Goal: Communication & Community: Answer question/provide support

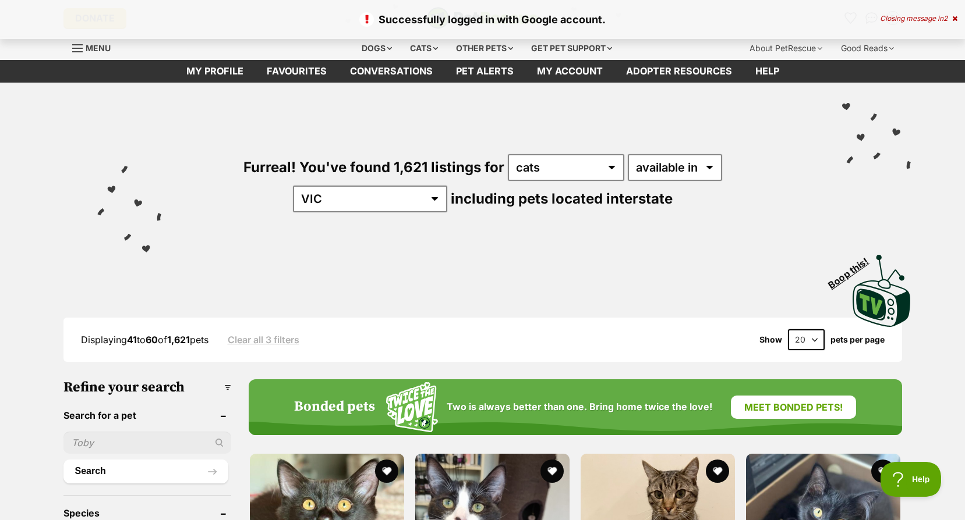
click at [953, 18] on icon at bounding box center [954, 18] width 5 height 7
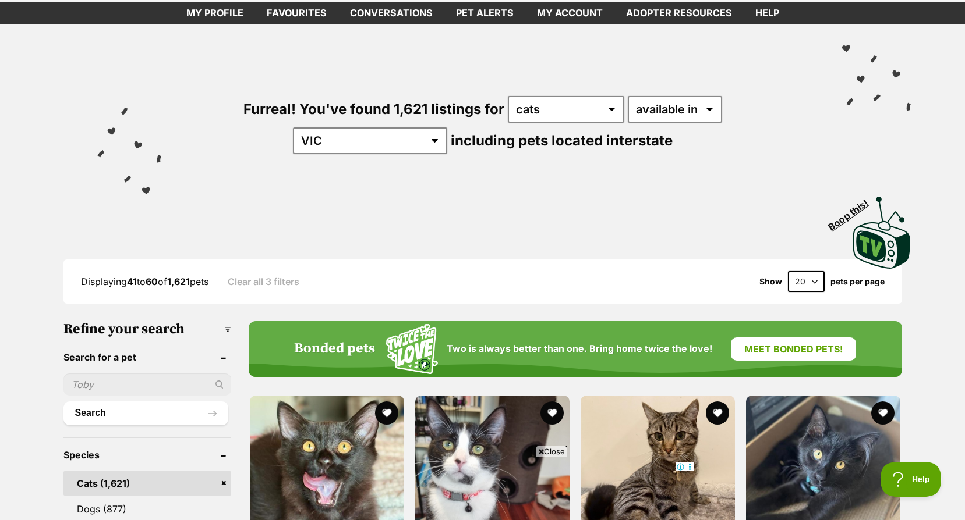
scroll to position [175, 0]
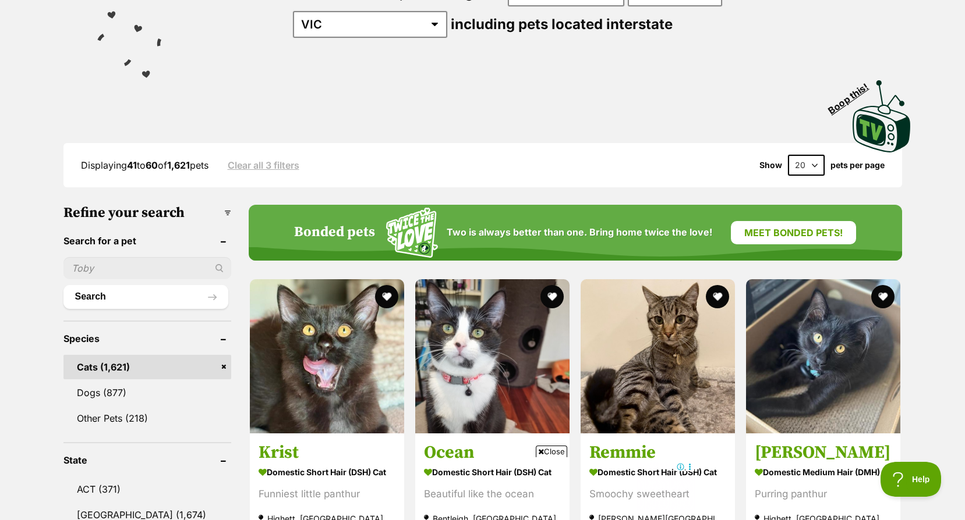
click at [805, 164] on select "20 40 60" at bounding box center [806, 165] width 37 height 21
select select "60"
click at [788, 155] on select "20 40 60" at bounding box center [806, 165] width 37 height 21
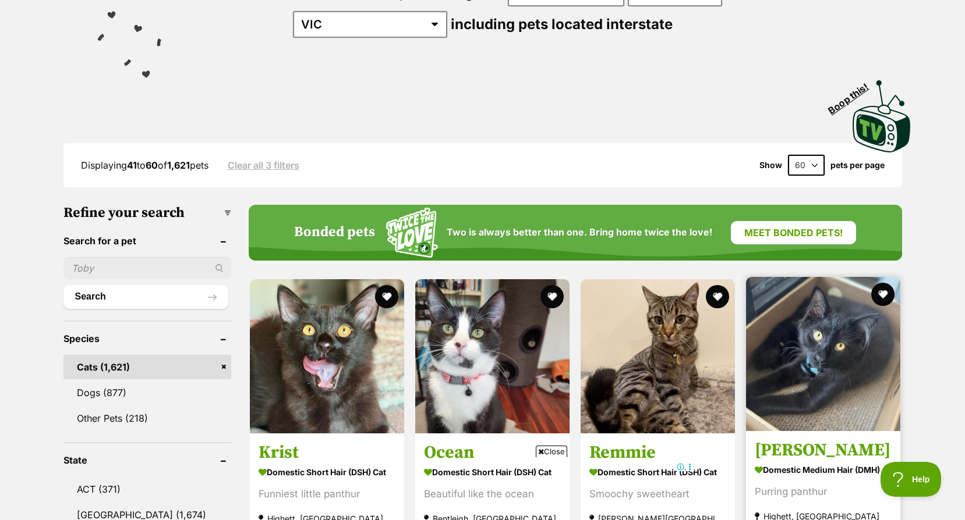
scroll to position [291, 0]
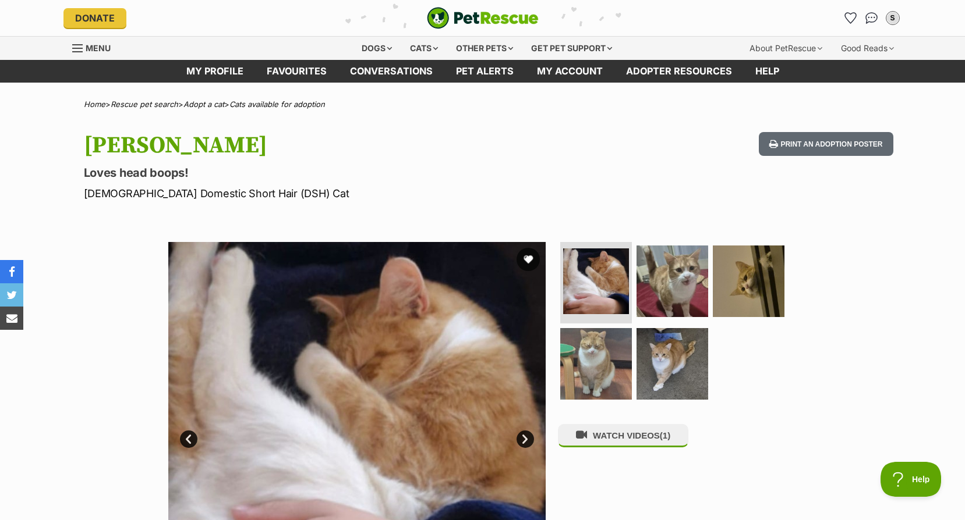
click at [527, 440] on link "Next" at bounding box center [524, 439] width 17 height 17
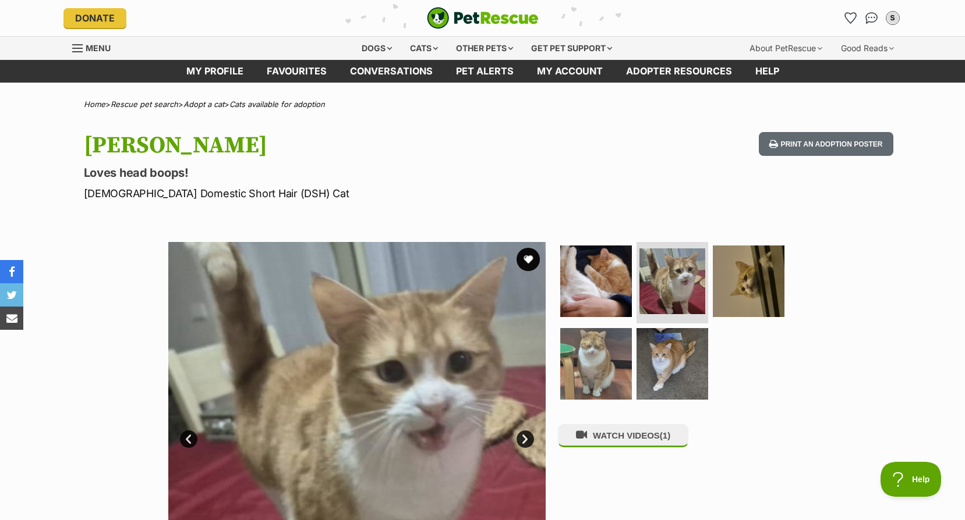
click at [527, 440] on link "Next" at bounding box center [524, 439] width 17 height 17
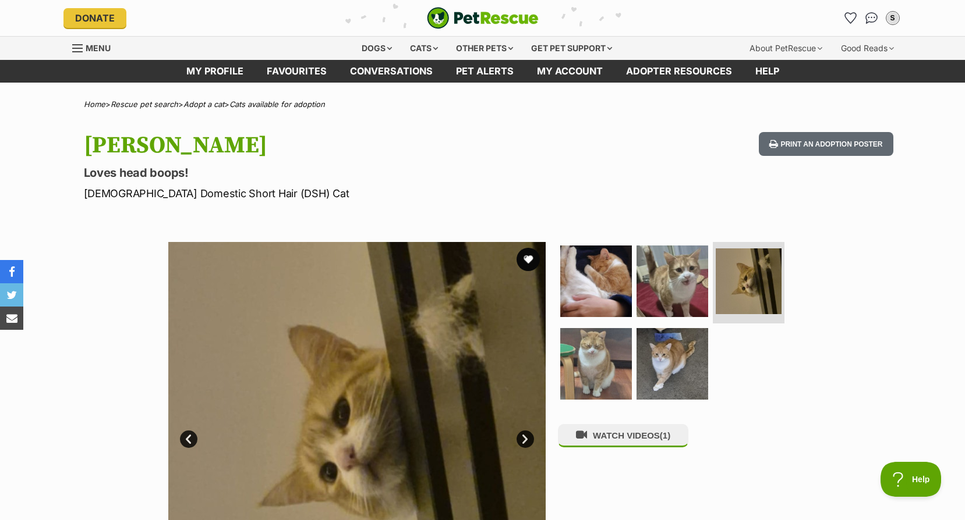
click at [527, 440] on link "Next" at bounding box center [524, 439] width 17 height 17
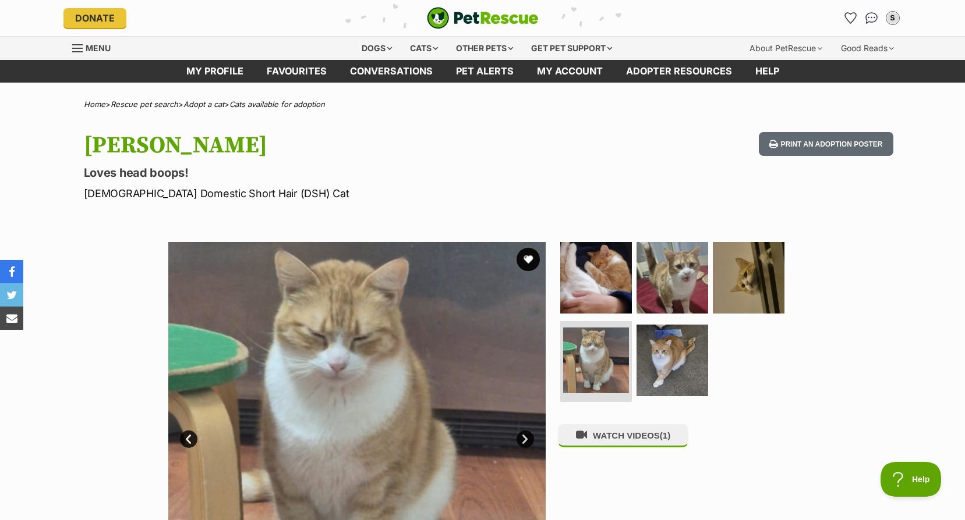
click at [527, 440] on link "Next" at bounding box center [524, 439] width 17 height 17
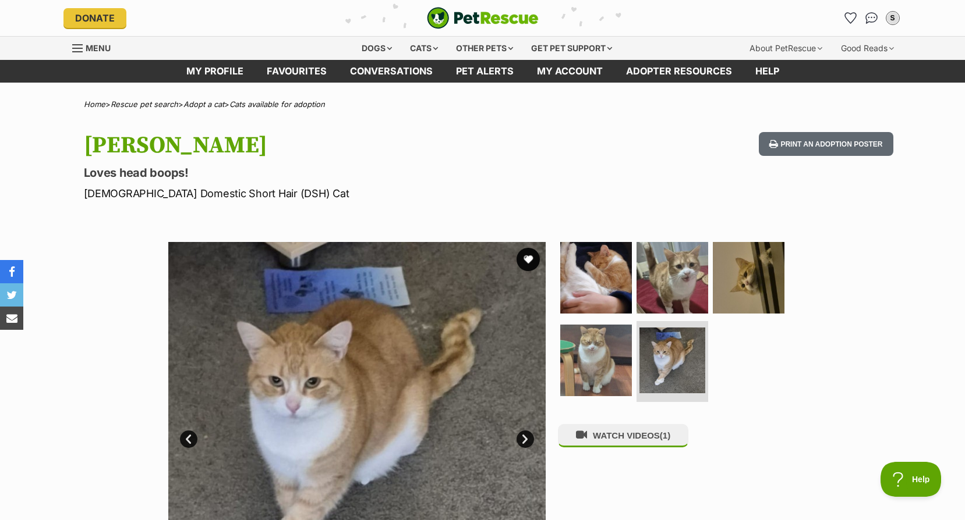
scroll to position [58, 0]
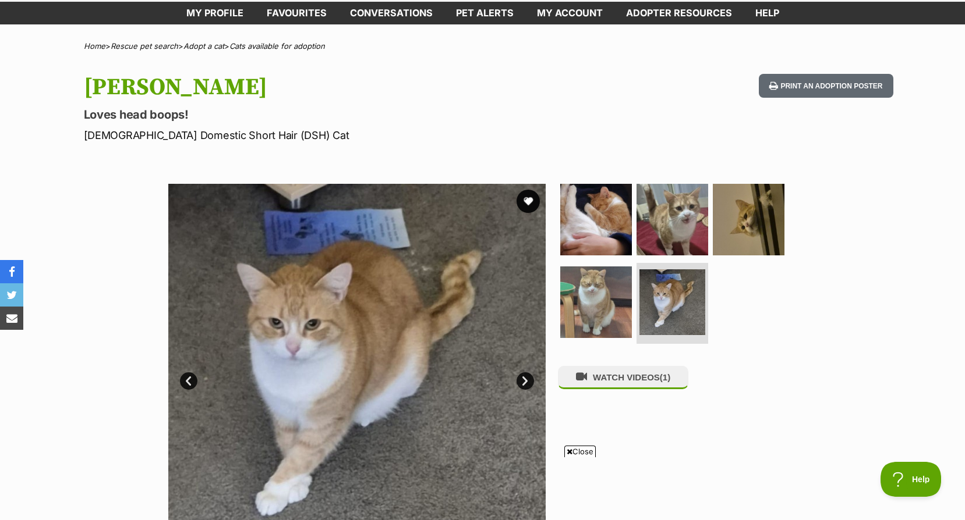
click at [522, 379] on link "Next" at bounding box center [524, 381] width 17 height 17
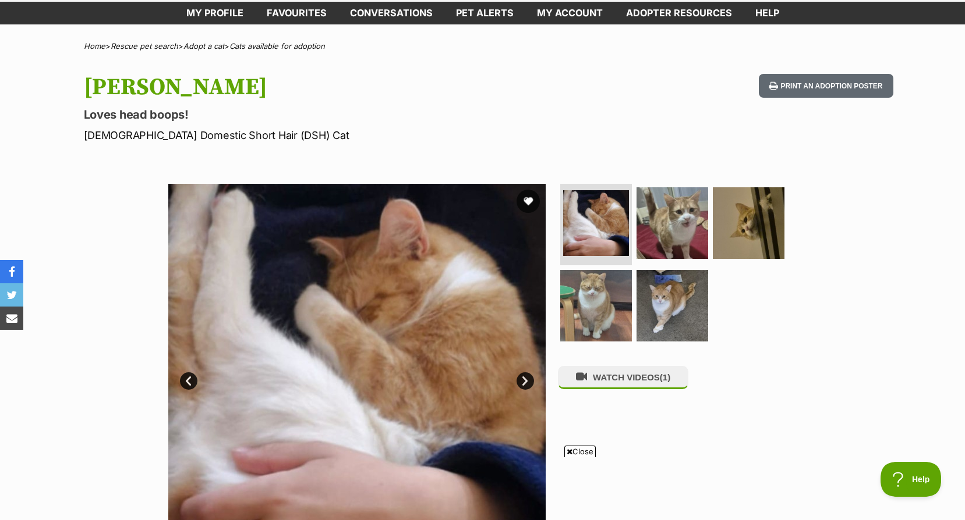
click at [596, 368] on div "WATCH VIDEOS (1)" at bounding box center [677, 372] width 239 height 377
click at [606, 380] on button "WATCH VIDEOS (1)" at bounding box center [623, 377] width 130 height 23
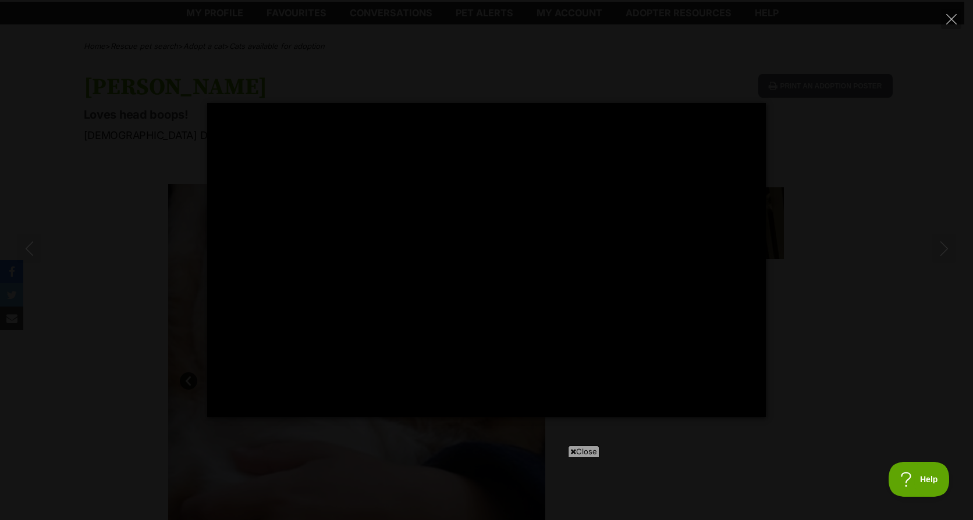
click at [818, 278] on div "Pause Play % buffered 00:08 -00:07 Unmute Mute Disable captions Enable captions…" at bounding box center [486, 260] width 973 height 314
type input "29.32"
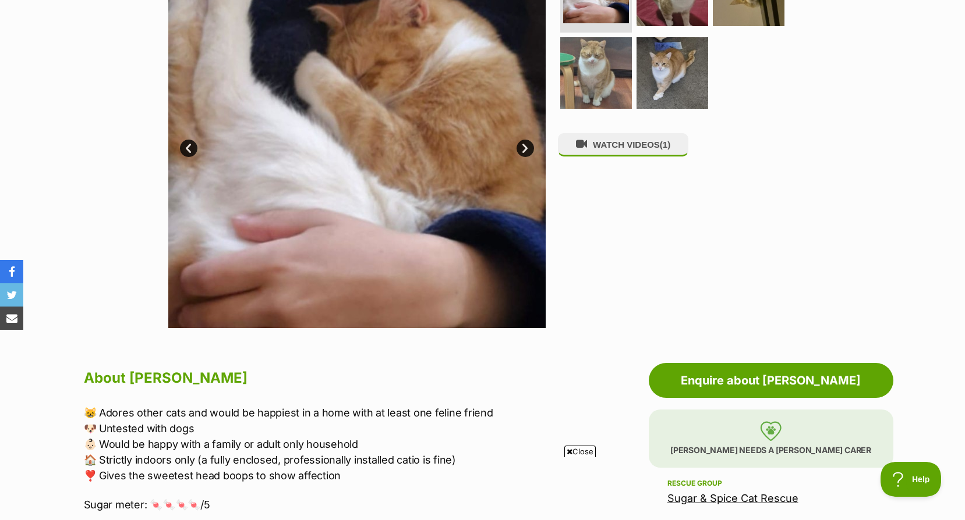
scroll to position [582, 0]
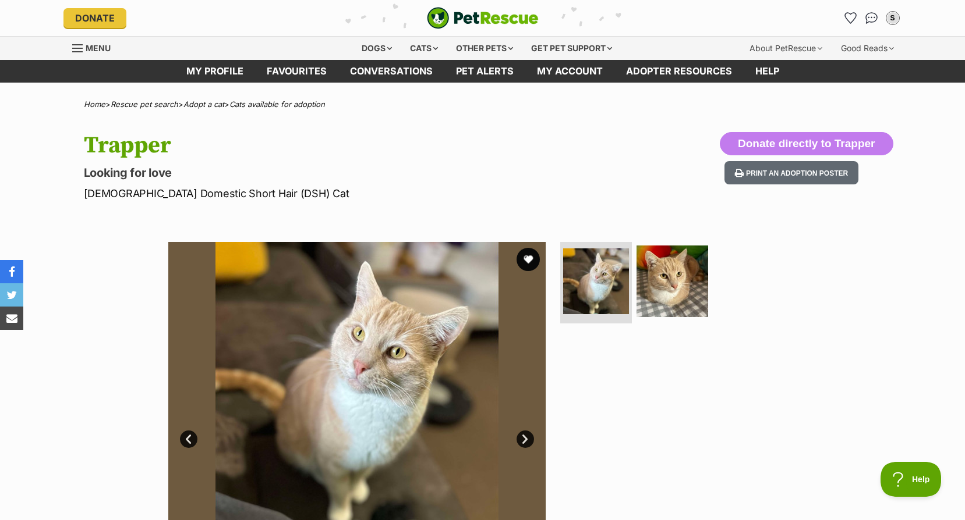
click at [519, 441] on link "Next" at bounding box center [524, 439] width 17 height 17
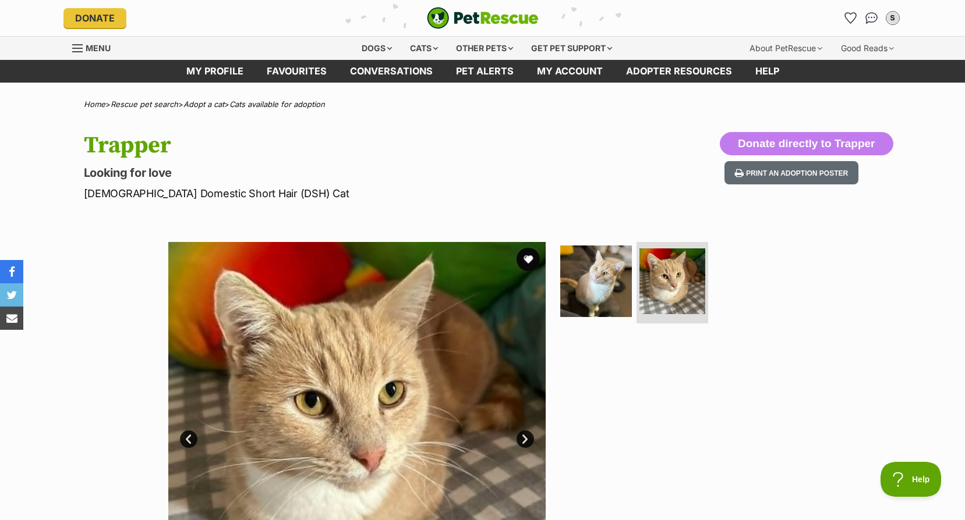
click at [519, 441] on link "Next" at bounding box center [524, 439] width 17 height 17
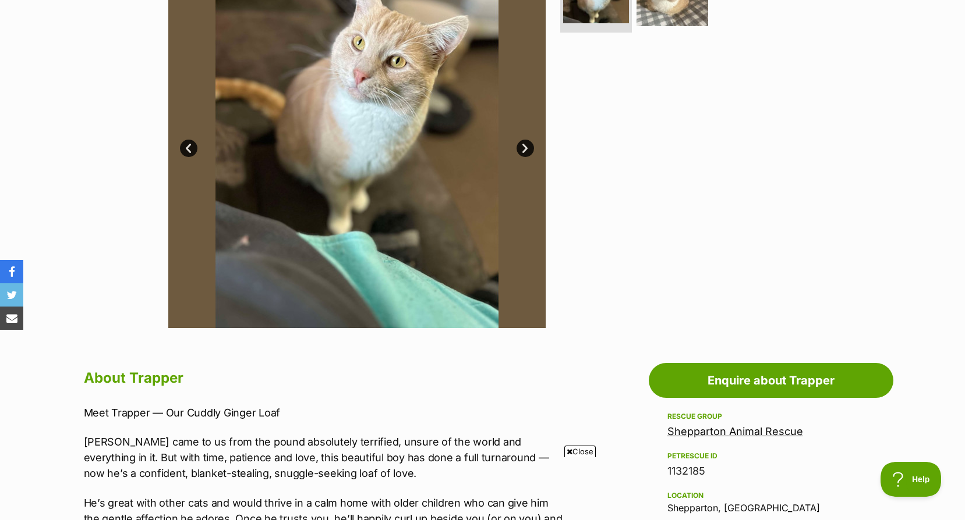
scroll to position [466, 0]
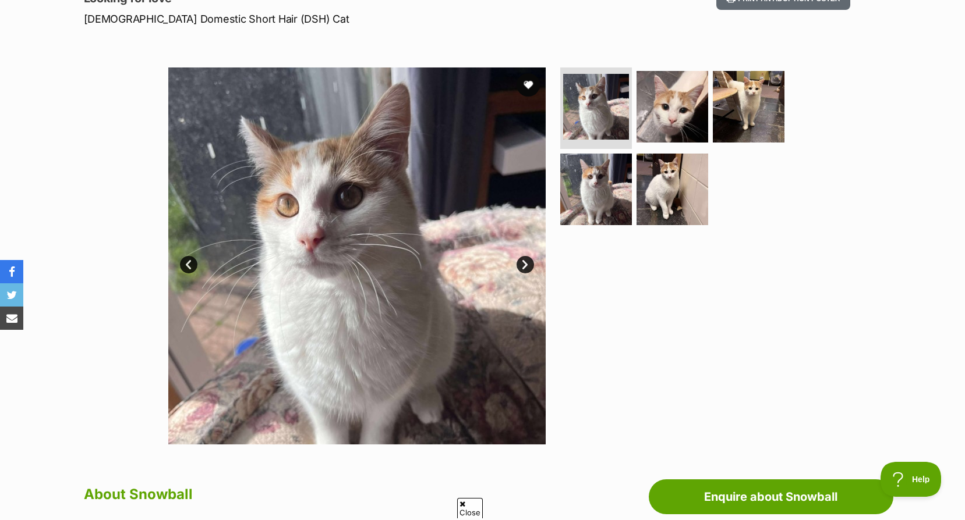
click at [522, 261] on link "Next" at bounding box center [524, 264] width 17 height 17
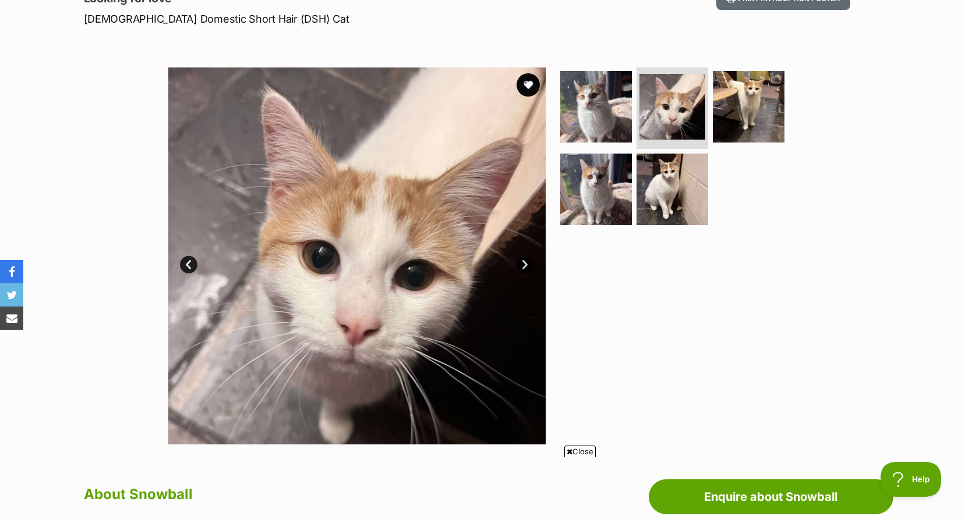
click at [522, 261] on link "Next" at bounding box center [524, 264] width 17 height 17
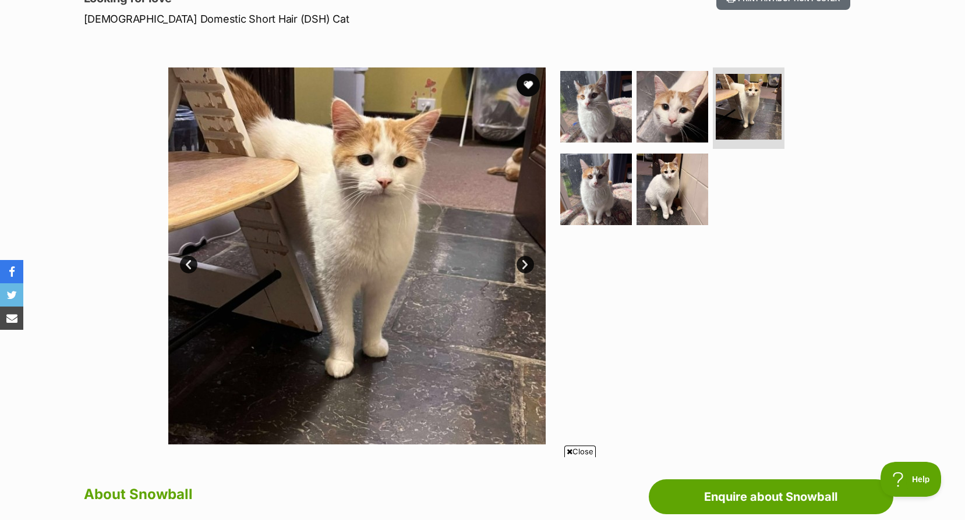
click at [522, 261] on link "Next" at bounding box center [524, 264] width 17 height 17
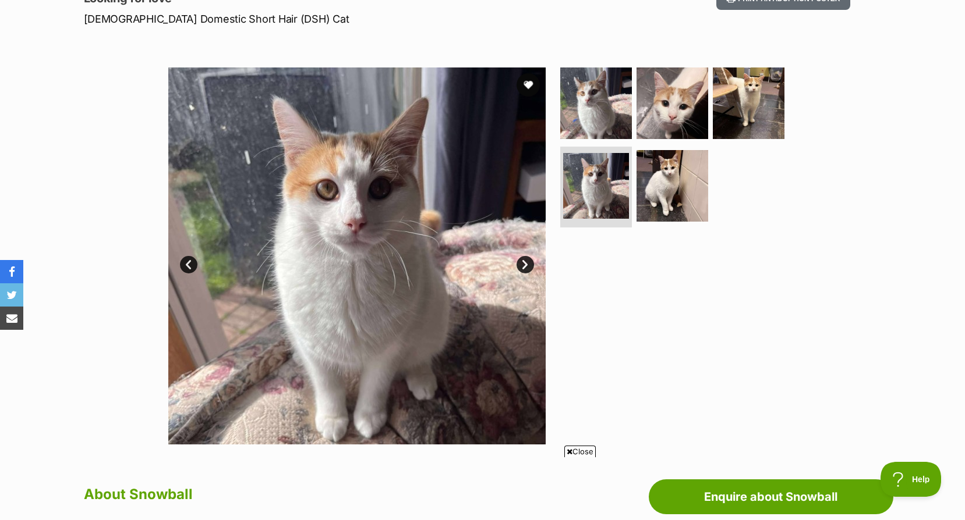
click at [522, 261] on link "Next" at bounding box center [524, 264] width 17 height 17
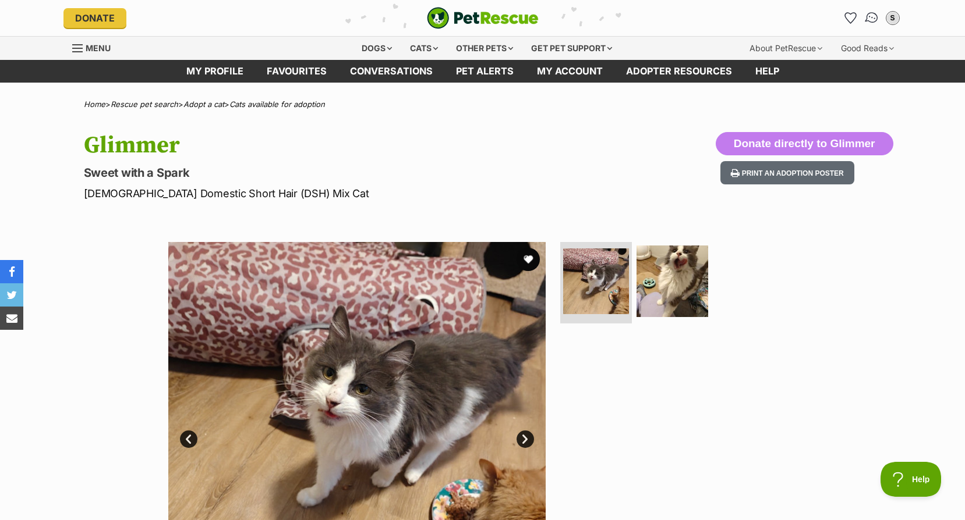
click at [869, 19] on img "Conversations" at bounding box center [871, 17] width 16 height 15
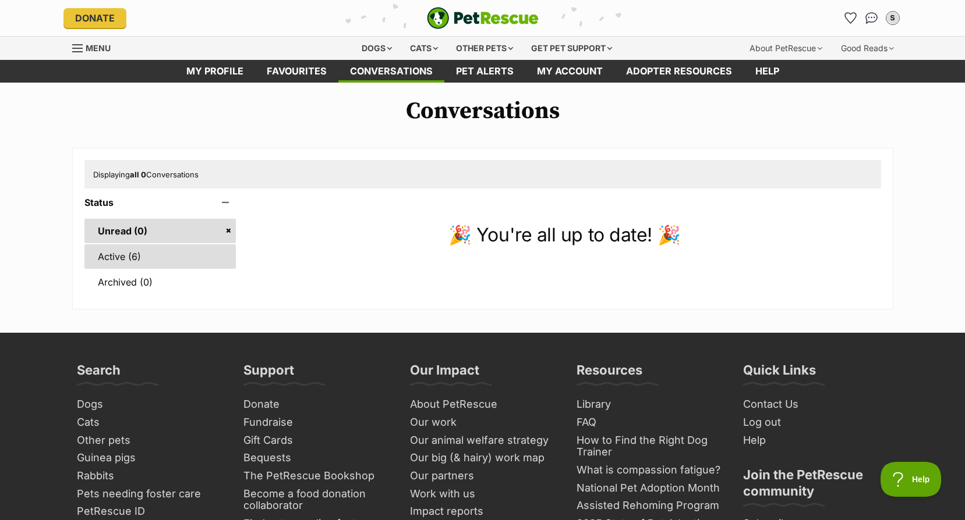
click at [131, 263] on link "Active (6)" at bounding box center [160, 257] width 152 height 24
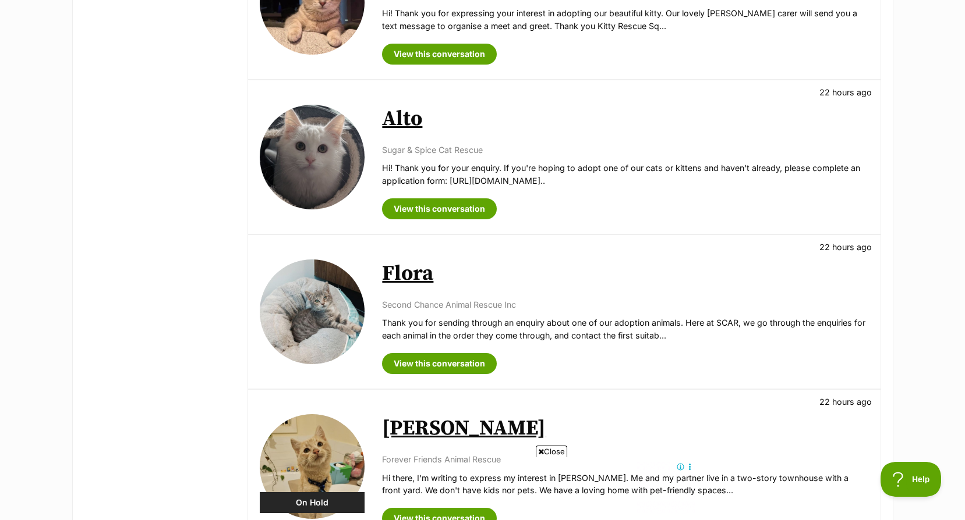
scroll to position [757, 0]
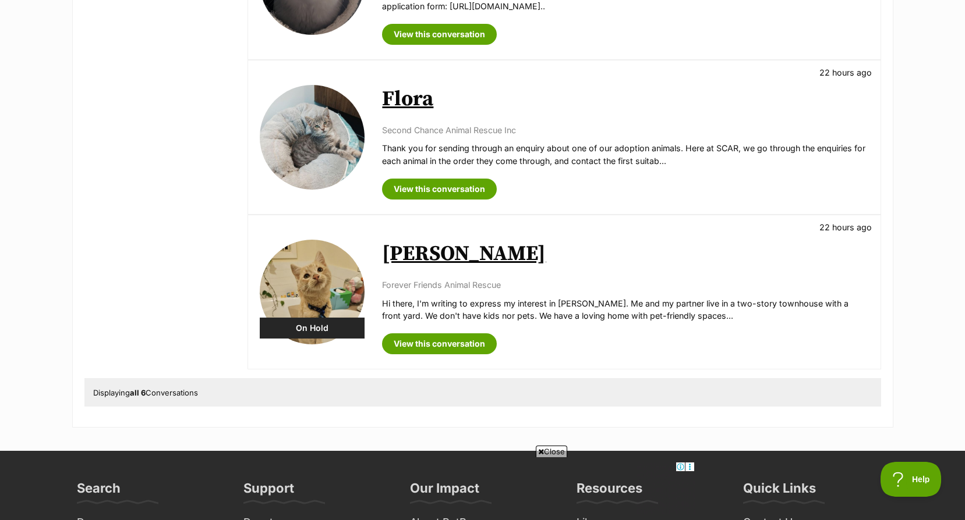
click at [402, 103] on link "Flora" at bounding box center [407, 99] width 51 height 26
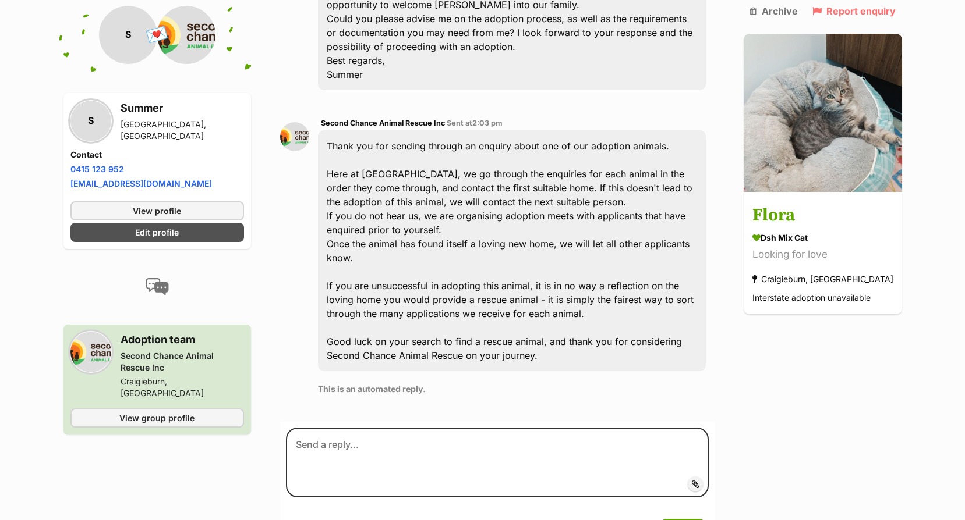
scroll to position [170, 0]
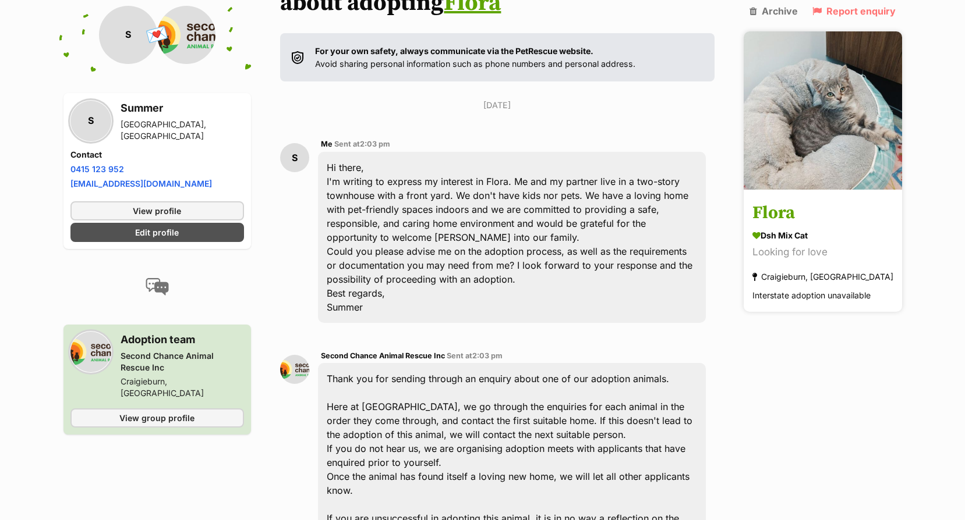
click at [839, 158] on img at bounding box center [822, 110] width 158 height 158
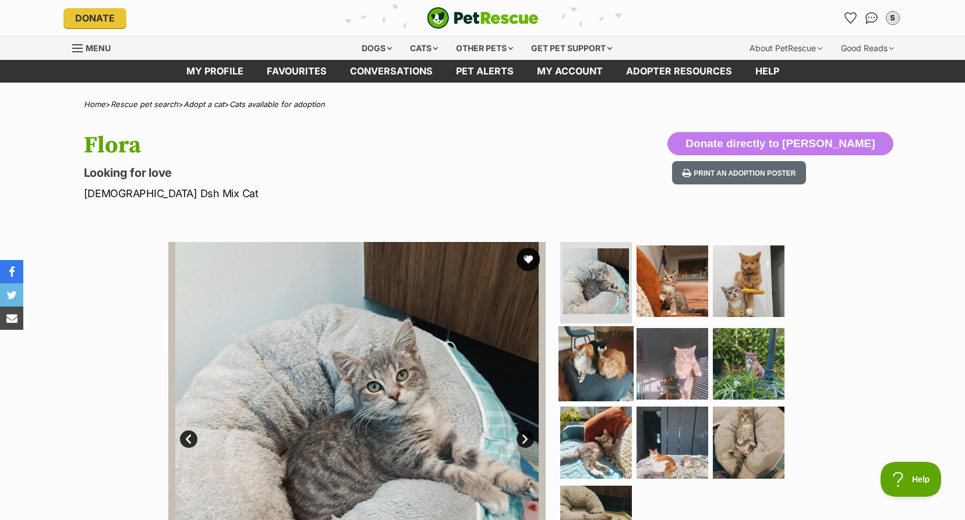
click at [616, 364] on img at bounding box center [595, 363] width 75 height 75
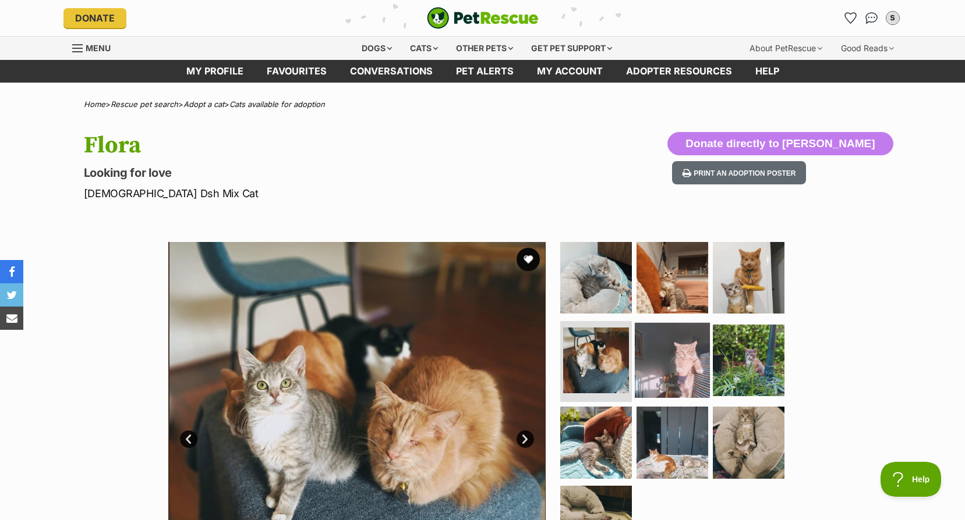
click at [671, 371] on img at bounding box center [672, 360] width 75 height 75
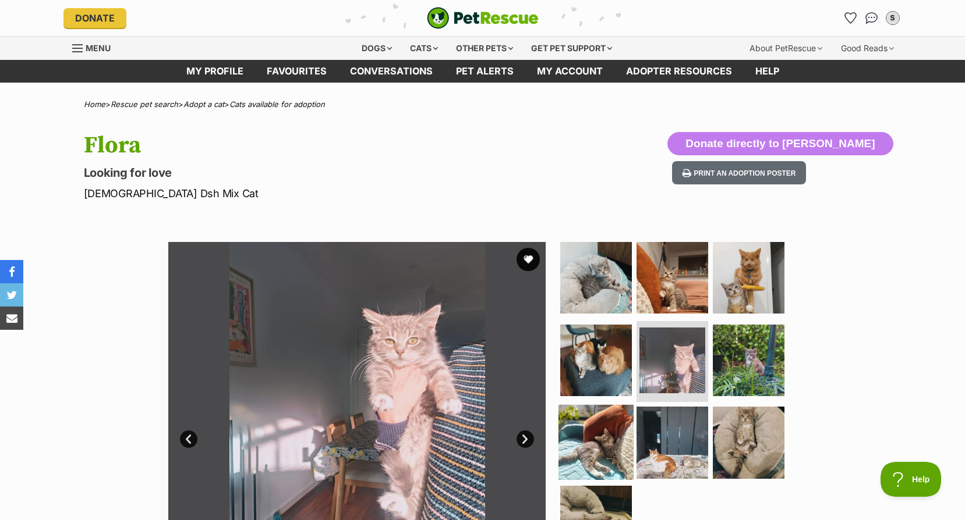
click at [619, 442] on img at bounding box center [595, 442] width 75 height 75
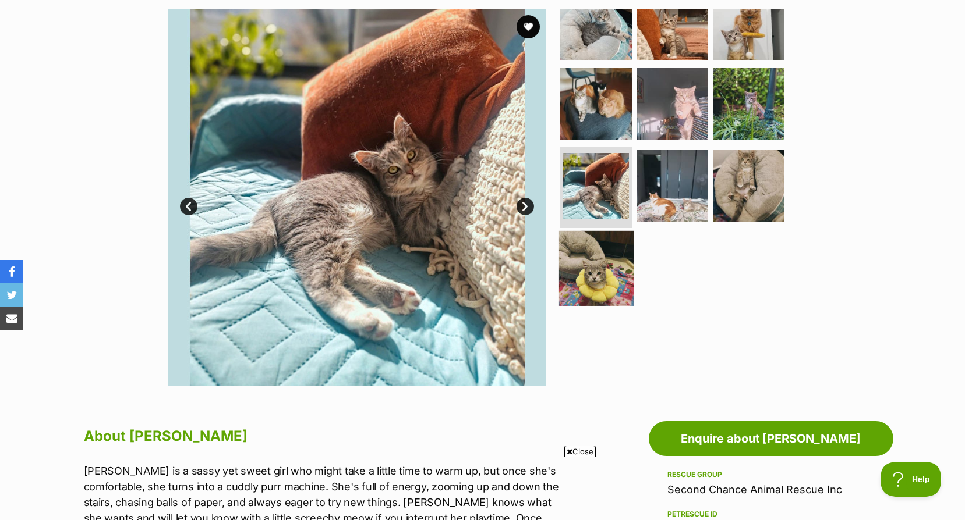
click at [605, 272] on img at bounding box center [595, 268] width 75 height 75
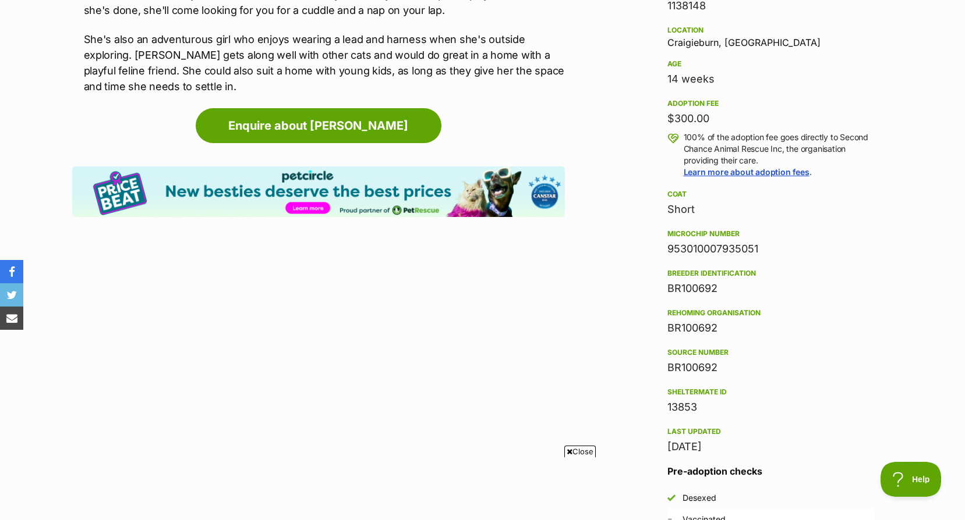
scroll to position [931, 0]
